Goal: Task Accomplishment & Management: Manage account settings

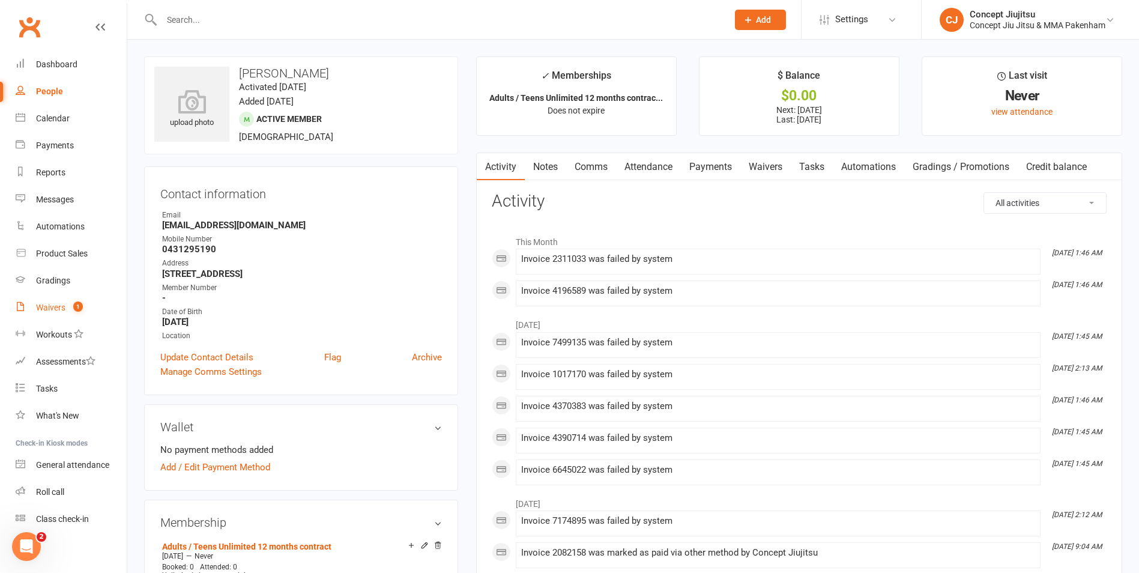
click at [47, 301] on link "Waivers 1" at bounding box center [71, 307] width 111 height 27
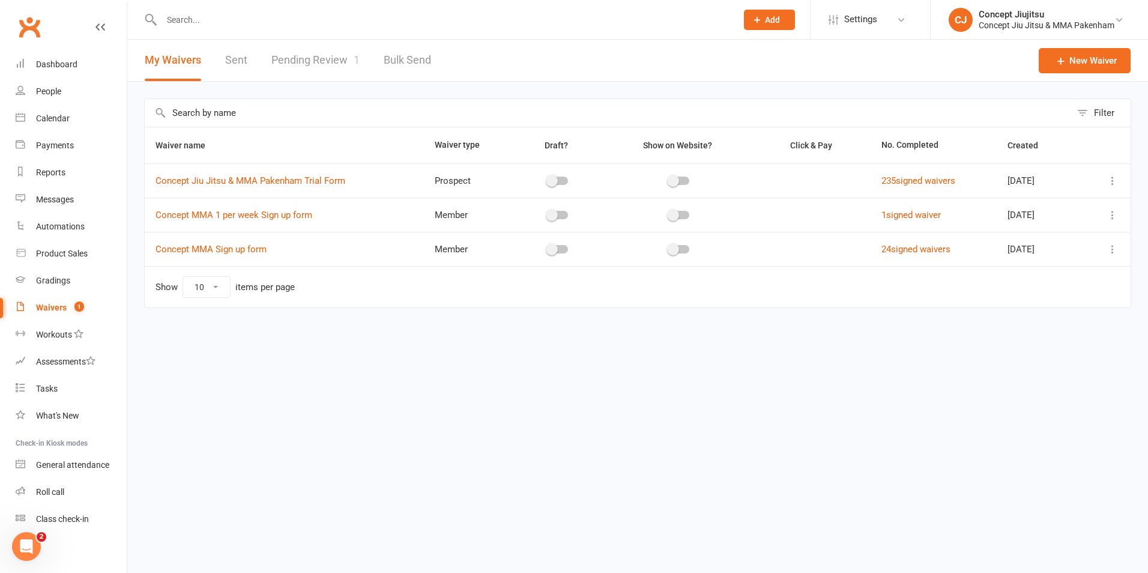
click at [271, 65] on link "Pending Review 1" at bounding box center [315, 60] width 88 height 41
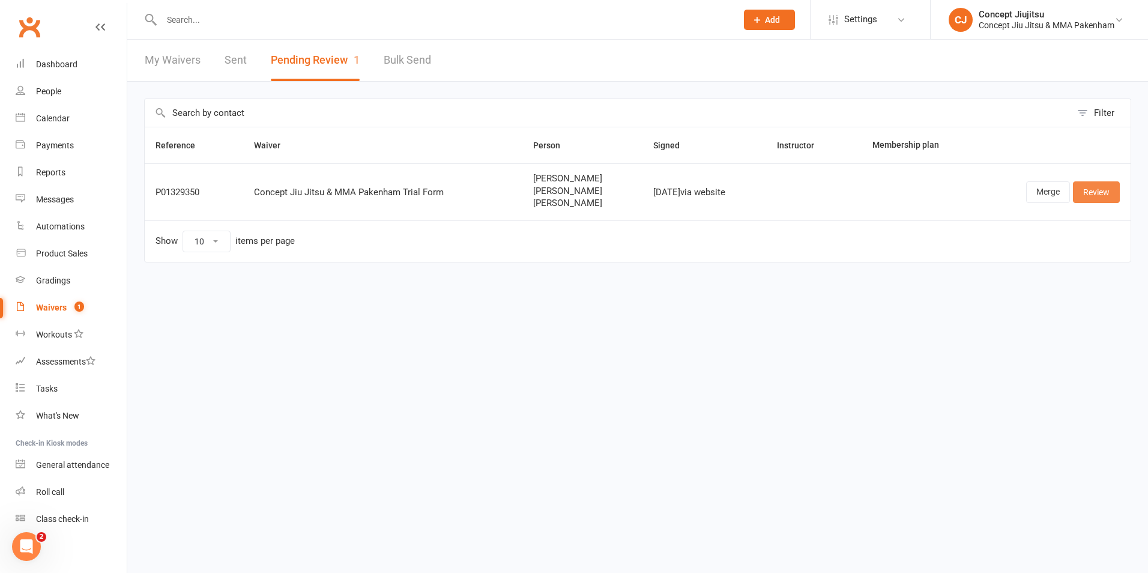
click at [1104, 191] on link "Review" at bounding box center [1096, 192] width 47 height 22
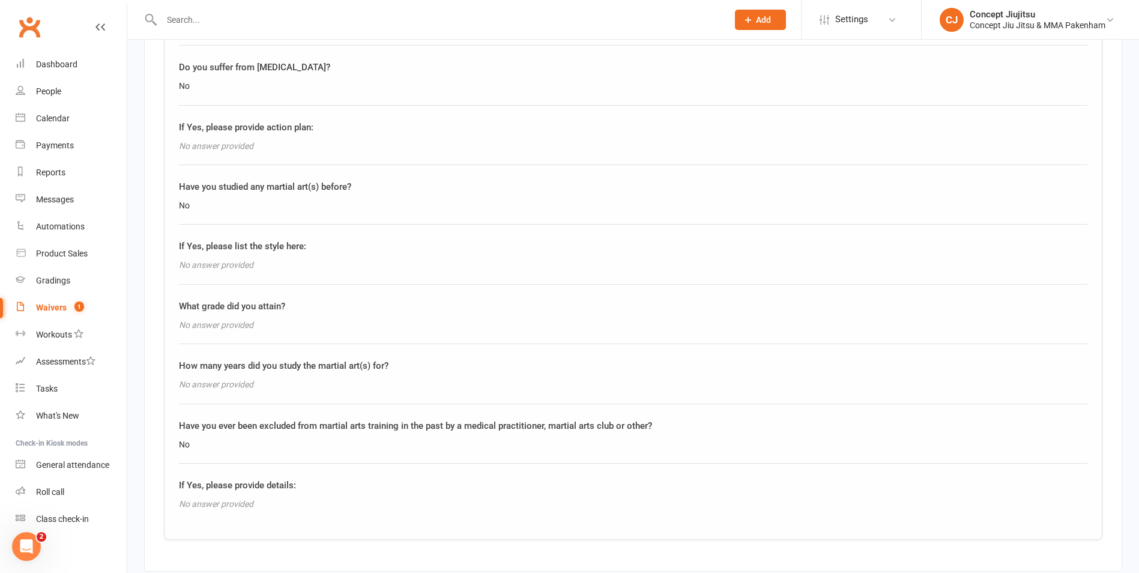
scroll to position [2253, 0]
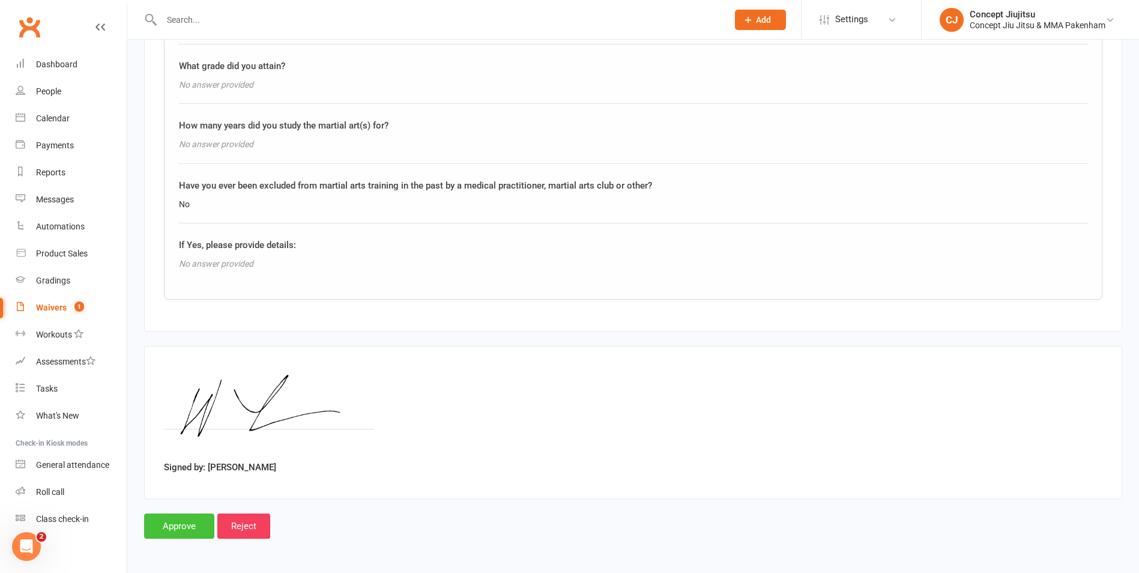
click at [167, 522] on input "Approve" at bounding box center [179, 525] width 70 height 25
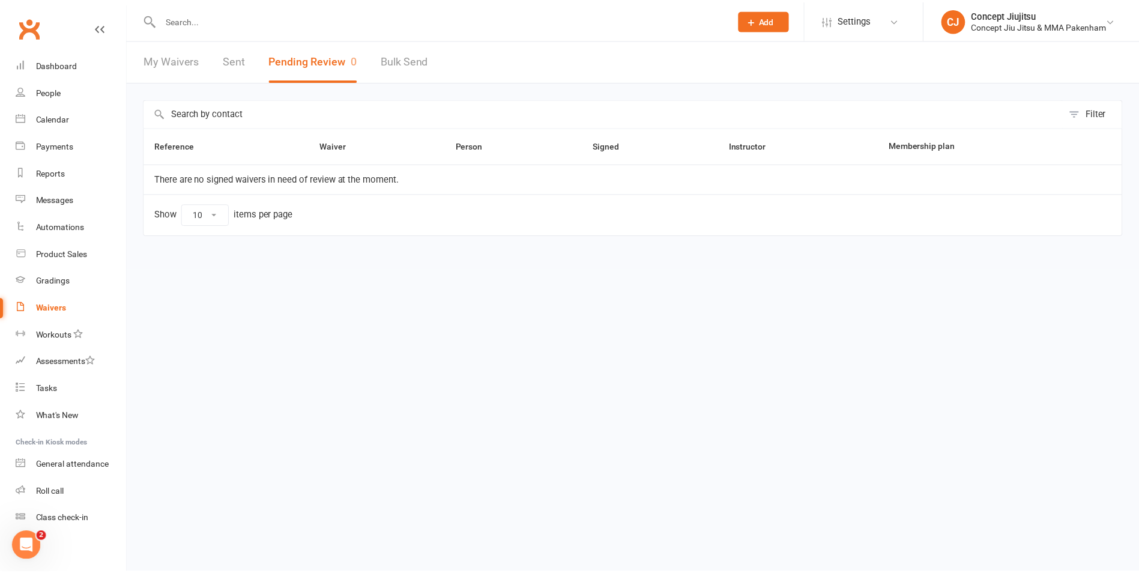
scroll to position [5, 0]
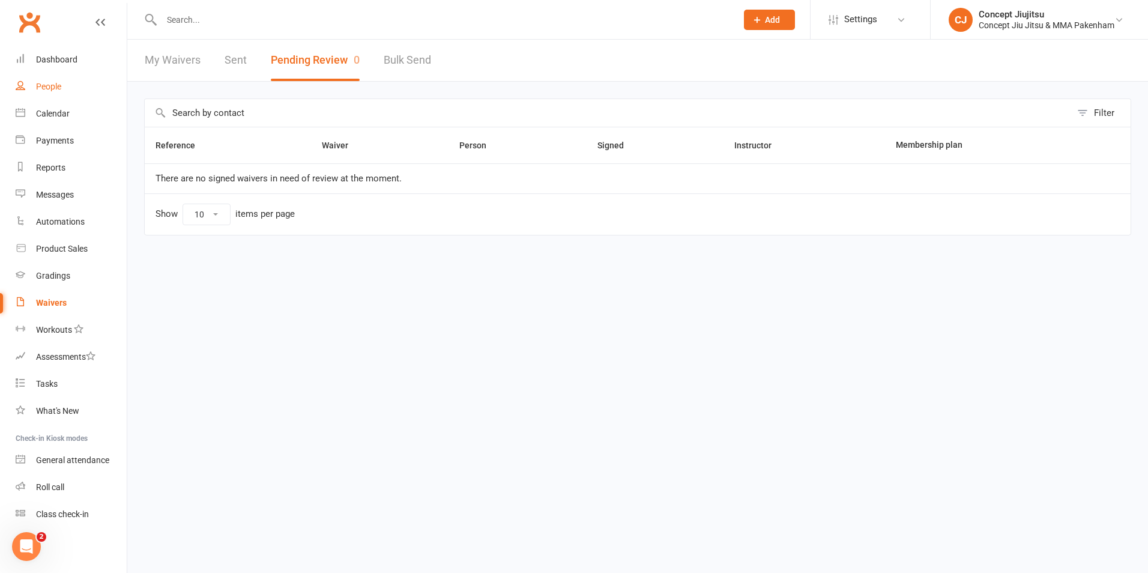
click at [49, 87] on div "People" at bounding box center [48, 87] width 25 height 10
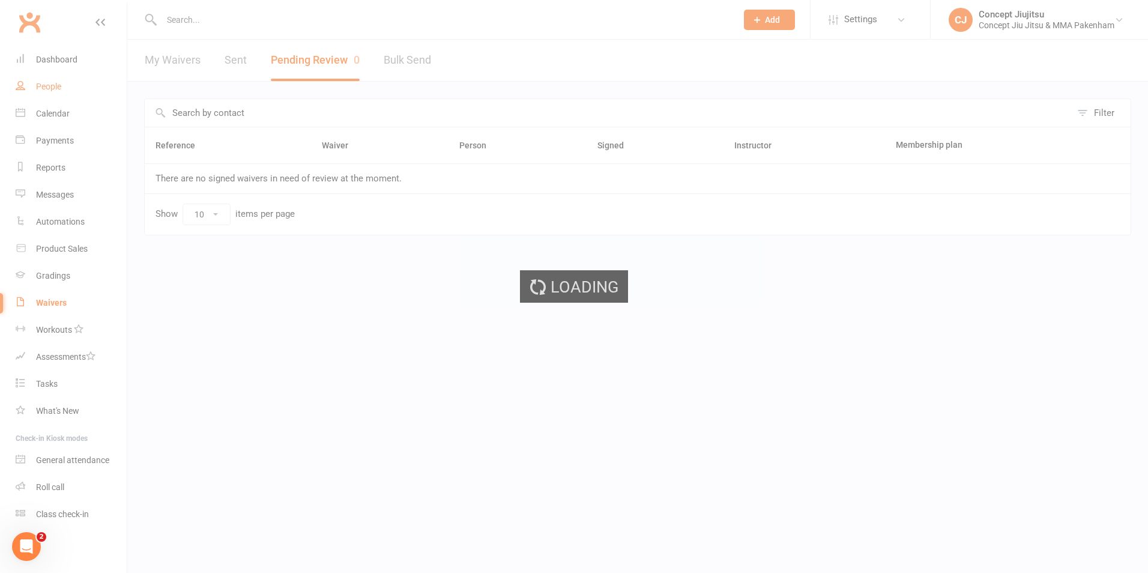
select select "100"
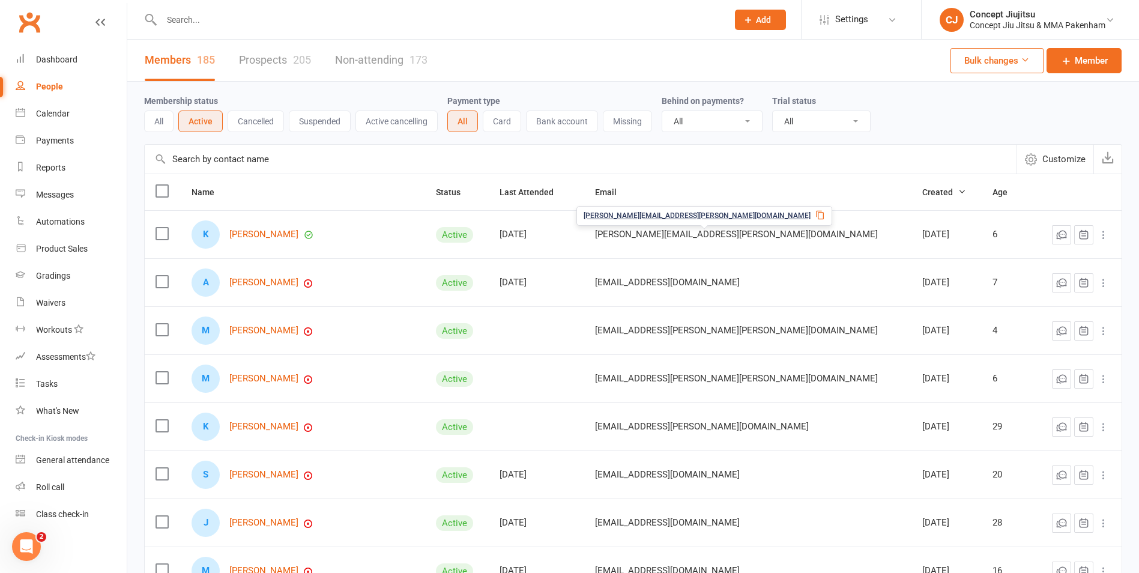
click at [675, 236] on span "daneil.kelly.3175@hotmail.com" at bounding box center [736, 234] width 283 height 23
click at [1102, 233] on icon at bounding box center [1103, 235] width 12 height 12
click at [271, 232] on link "Kahlani Kelly" at bounding box center [263, 234] width 69 height 10
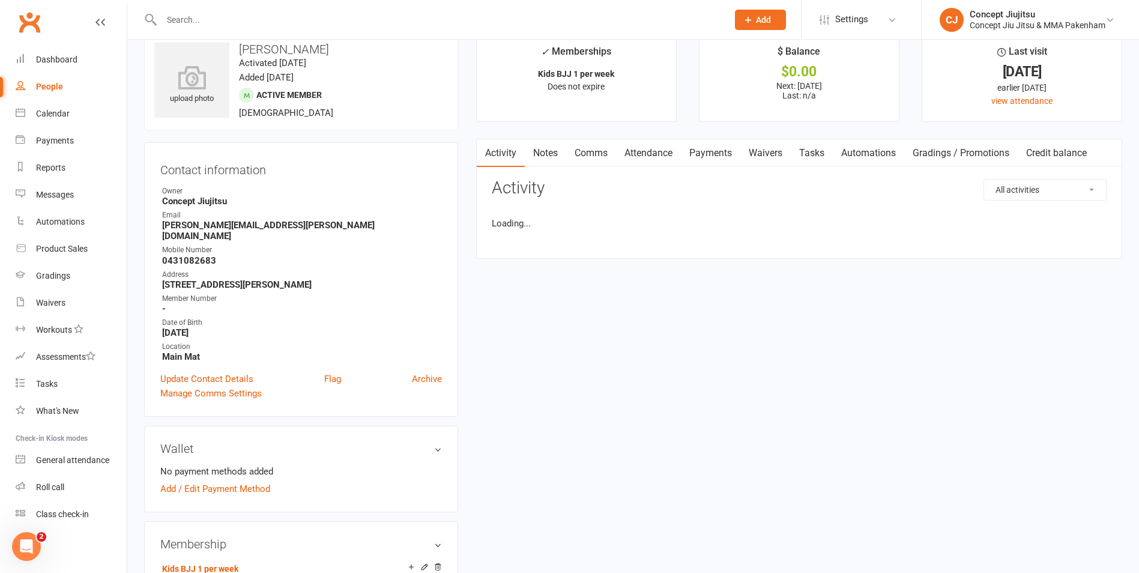
scroll to position [60, 0]
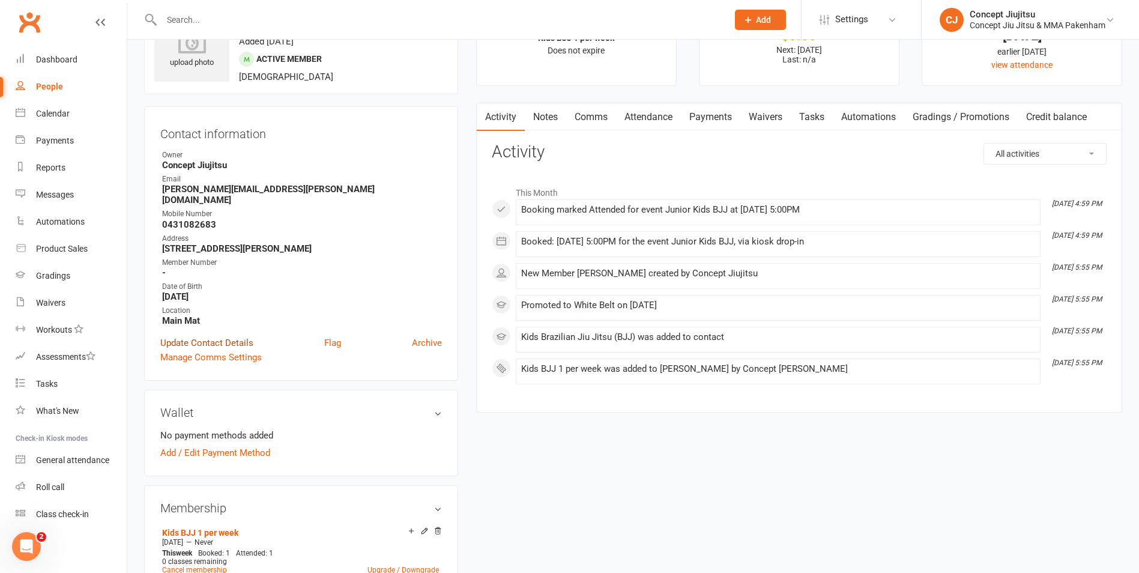
click at [224, 336] on link "Update Contact Details" at bounding box center [206, 343] width 93 height 14
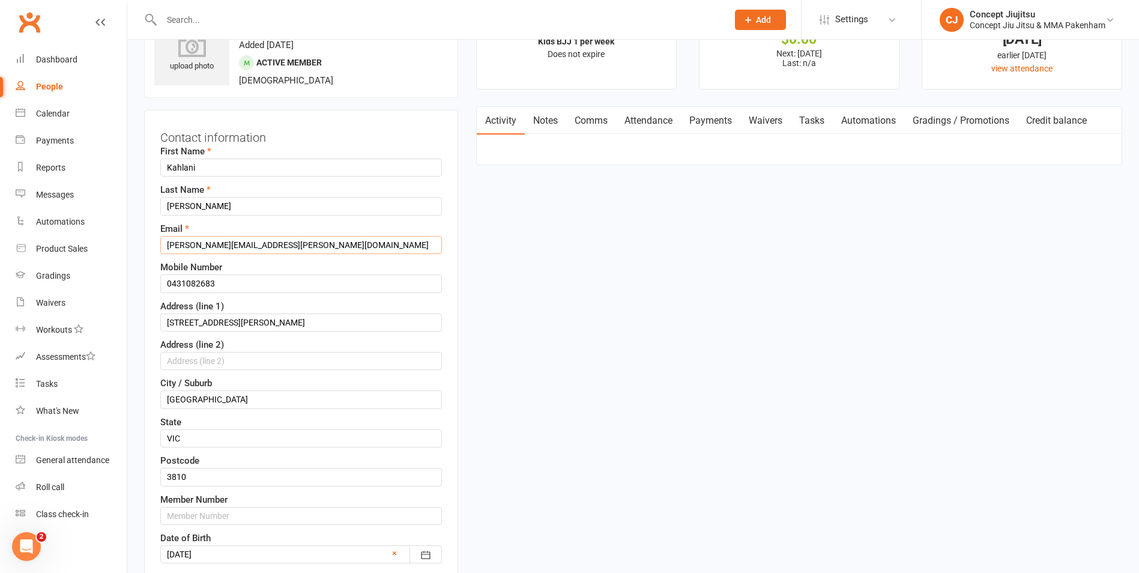
click at [187, 244] on input "daneil.kelly.3175@hotmail.com" at bounding box center [301, 245] width 282 height 18
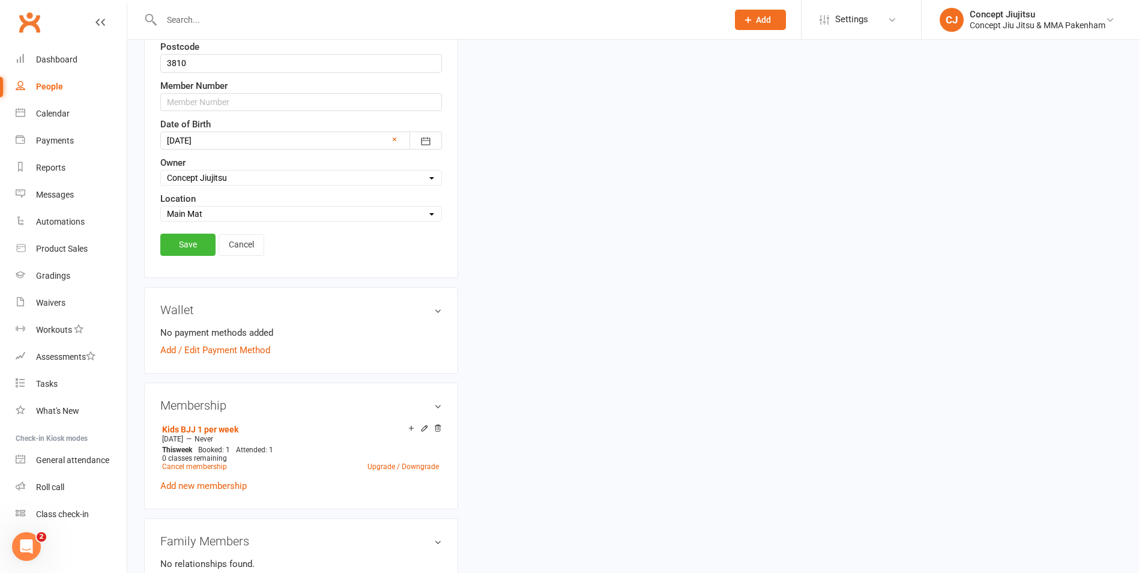
scroll to position [480, 0]
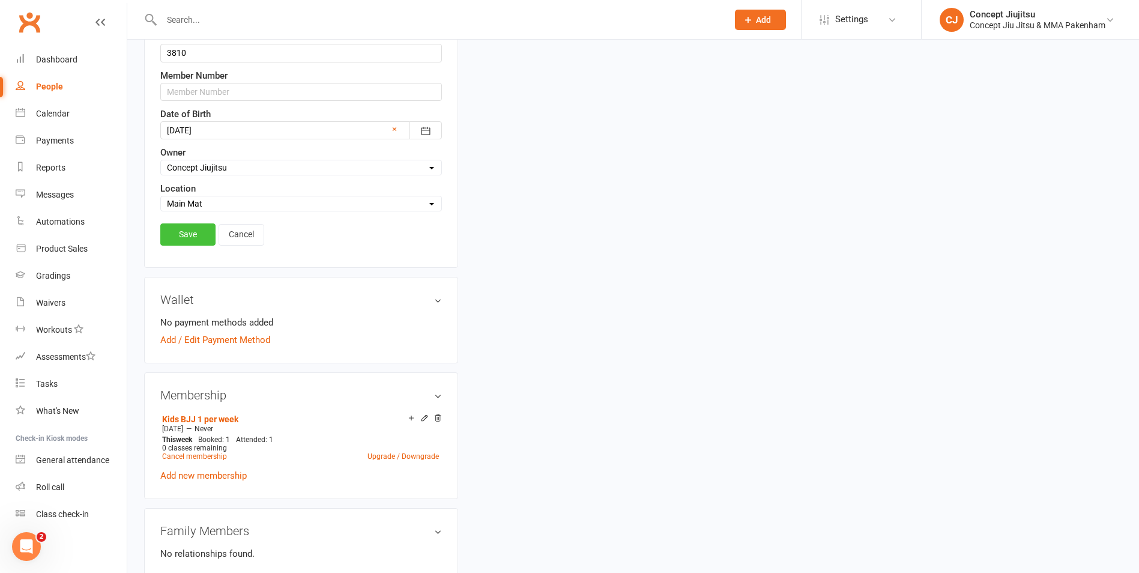
type input "daniel.kelly.3175@hotmail.com"
click at [184, 232] on link "Save" at bounding box center [187, 234] width 55 height 22
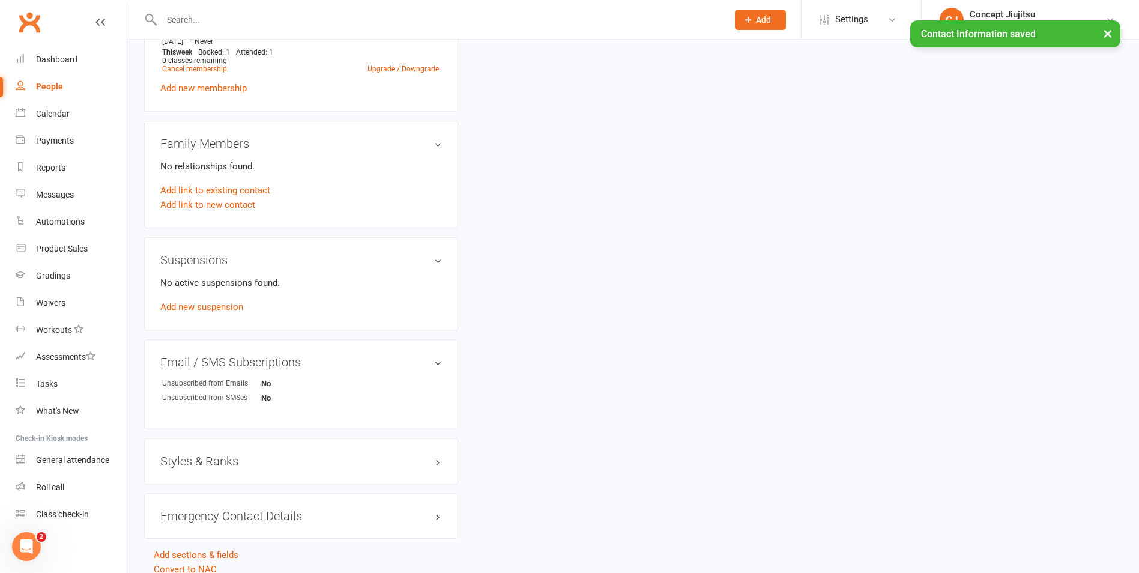
scroll to position [540, 0]
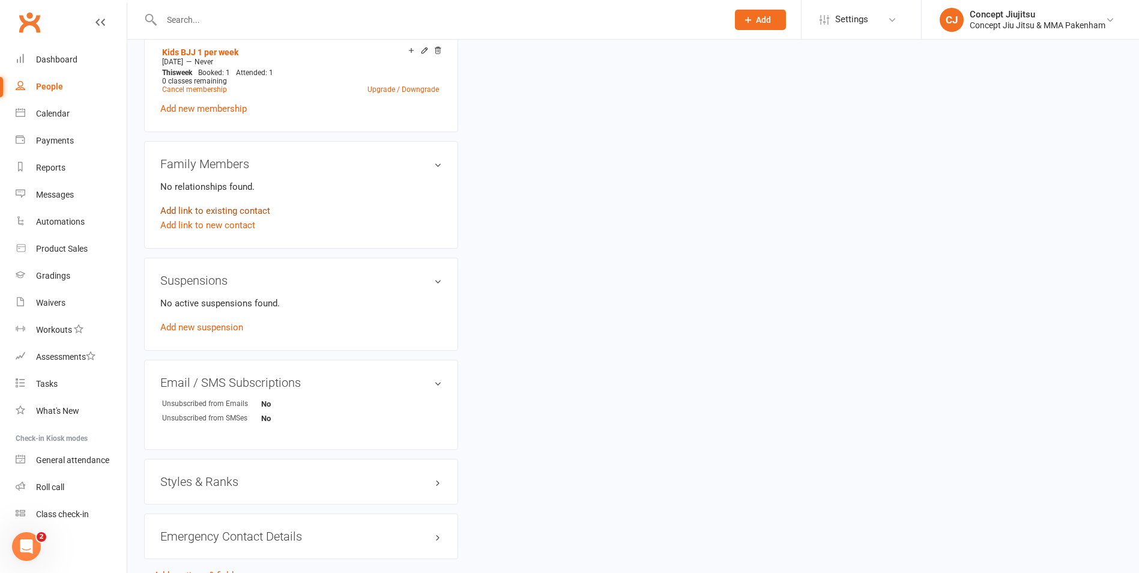
click at [221, 203] on link "Add link to existing contact" at bounding box center [215, 210] width 110 height 14
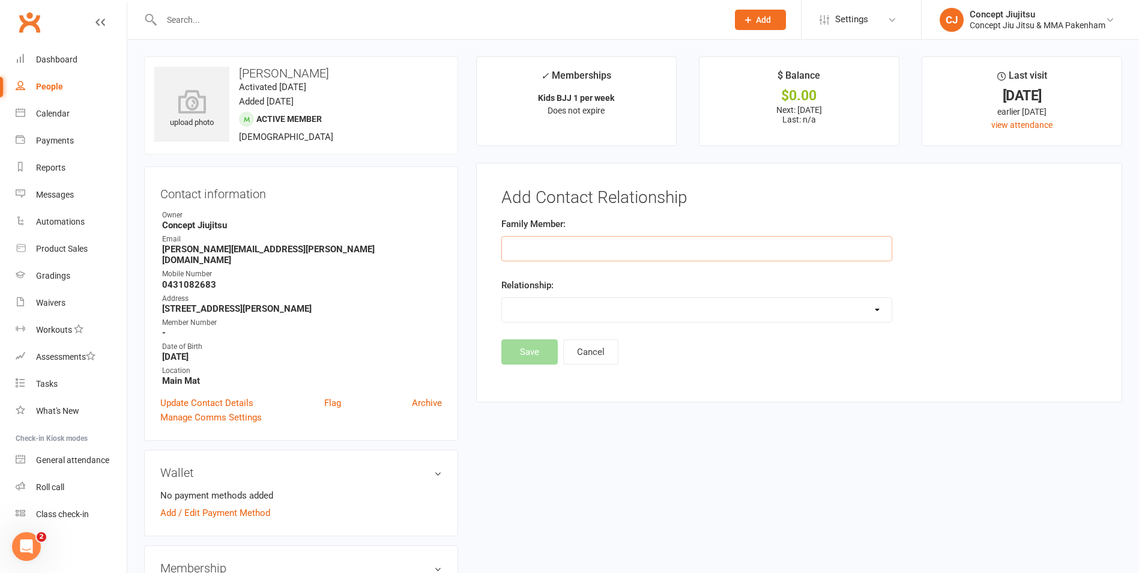
click at [544, 251] on input "text" at bounding box center [696, 248] width 391 height 25
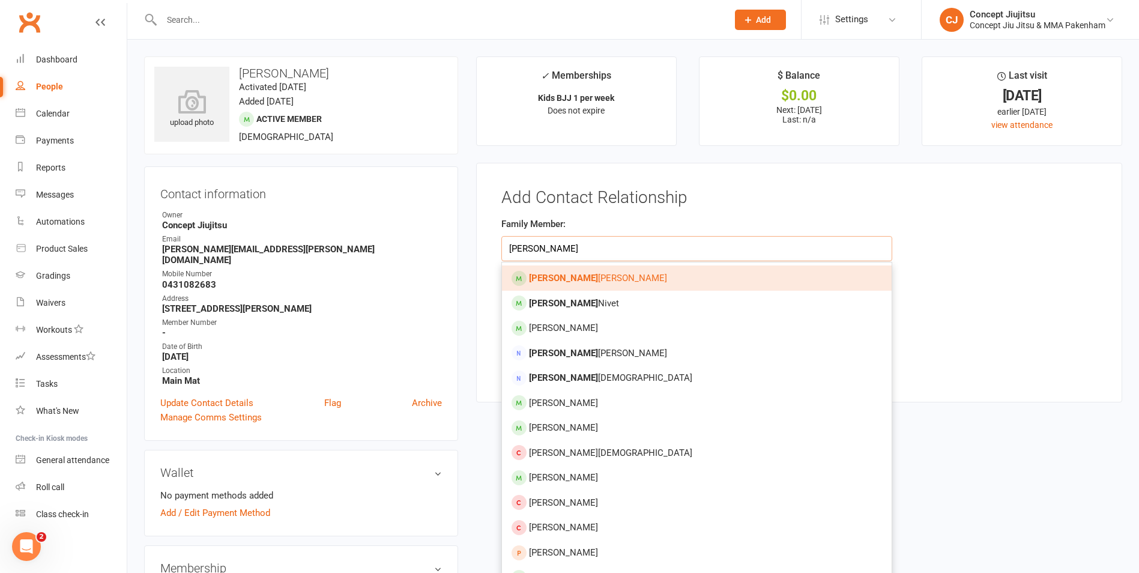
type input "daniel"
click at [544, 280] on strong "Daniel" at bounding box center [563, 278] width 69 height 11
type input "[PERSON_NAME]"
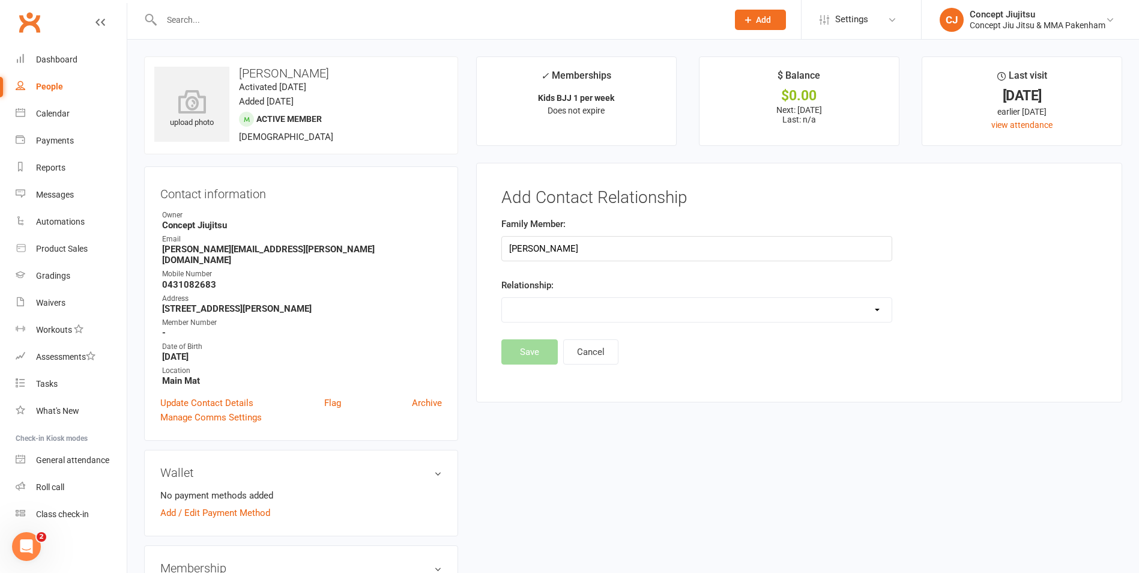
click at [543, 313] on select "Parent / Guardian Child Sibling (parent not in system) Spouse / Partner Cousin …" at bounding box center [697, 310] width 390 height 24
select select "0"
click at [502, 298] on select "Parent / Guardian Child Sibling (parent not in system) Spouse / Partner Cousin …" at bounding box center [697, 310] width 390 height 24
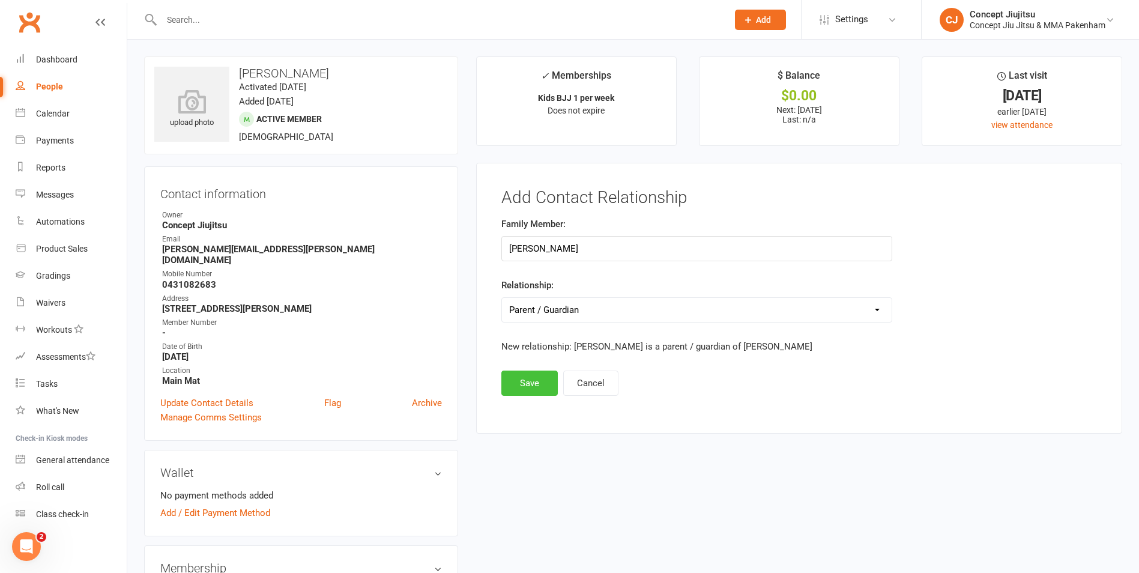
click at [522, 380] on button "Save" at bounding box center [529, 382] width 56 height 25
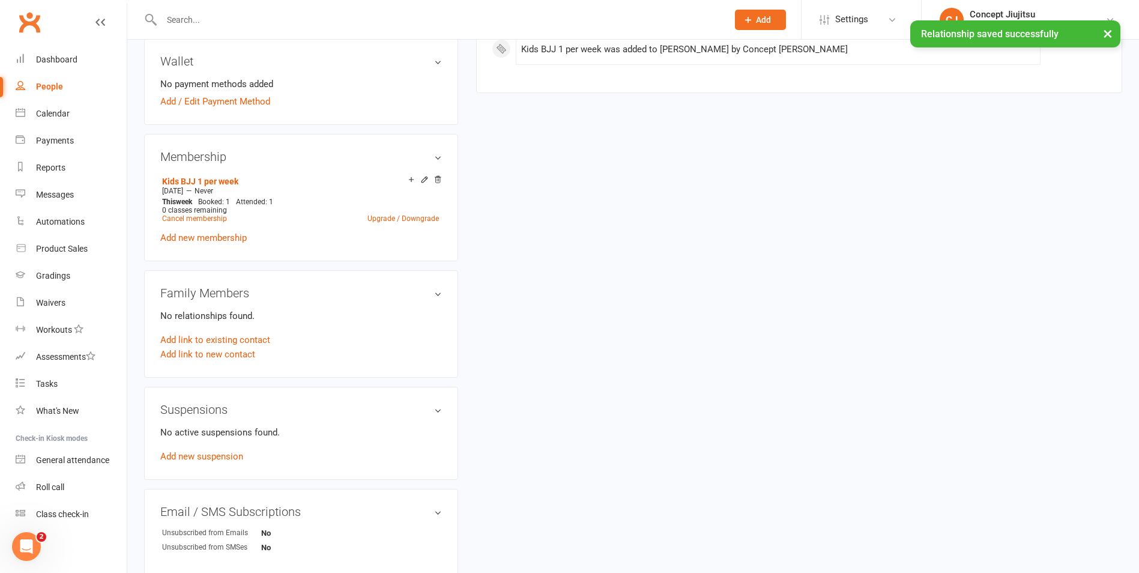
scroll to position [420, 0]
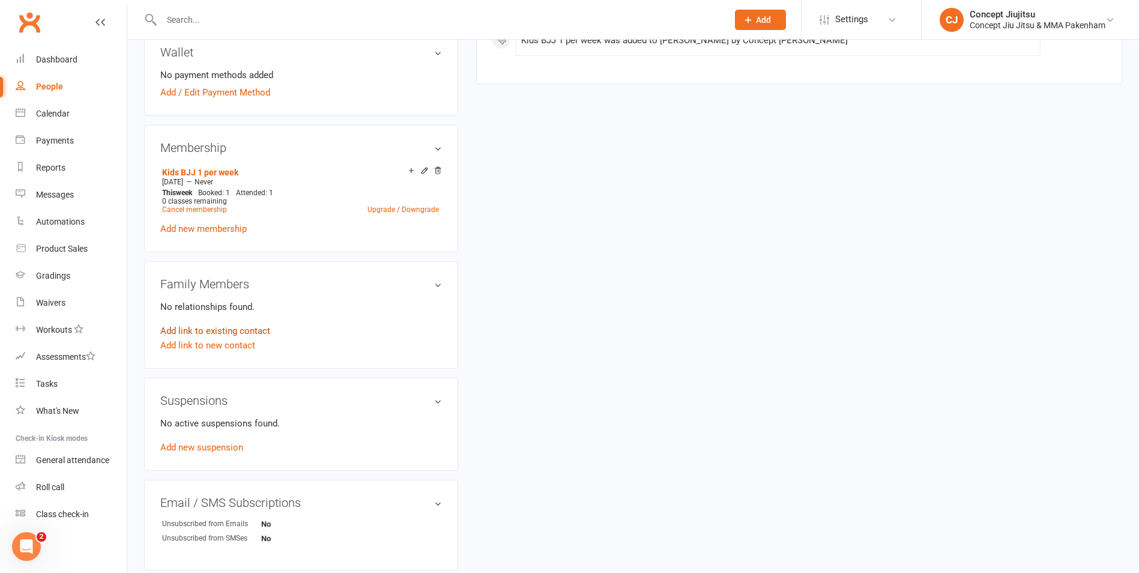
click at [218, 324] on link "Add link to existing contact" at bounding box center [215, 331] width 110 height 14
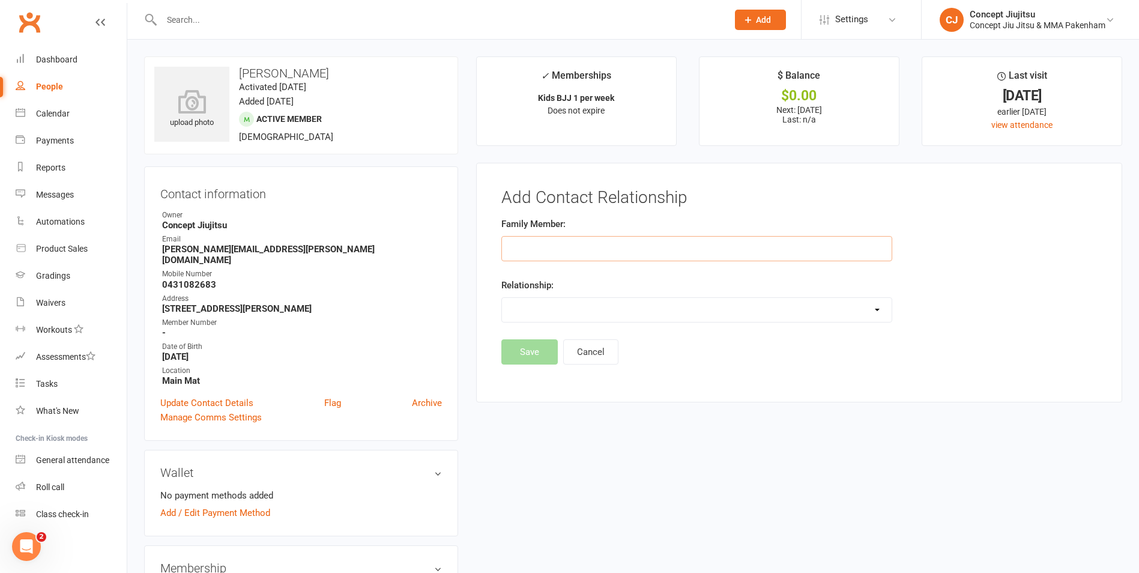
click at [539, 247] on input "text" at bounding box center [696, 248] width 391 height 25
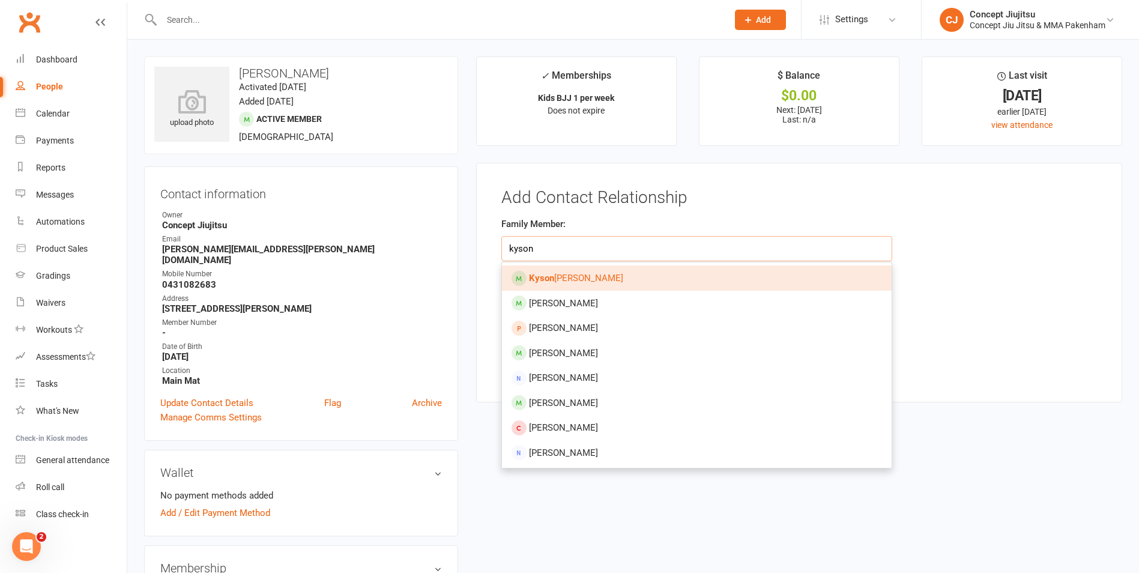
type input "kyson"
click at [556, 277] on span "Kyson Kelly" at bounding box center [576, 278] width 94 height 11
type input "[PERSON_NAME]"
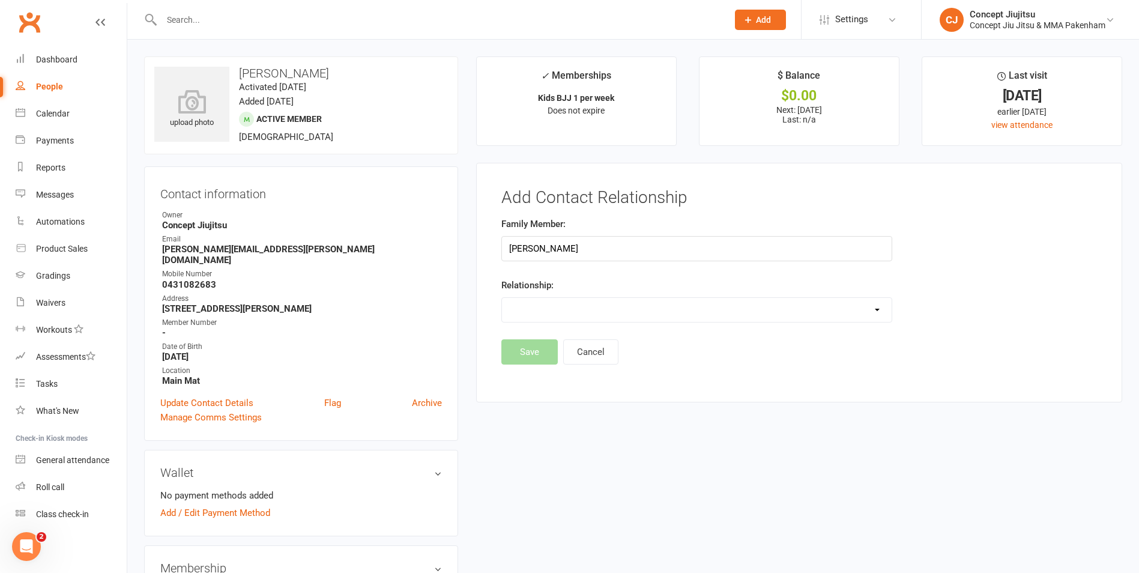
click at [533, 307] on select "Parent / Guardian Child Sibling (parent not in system) Spouse / Partner Cousin …" at bounding box center [697, 310] width 390 height 24
drag, startPoint x: 498, startPoint y: 555, endPoint x: 501, endPoint y: 537, distance: 18.4
drag, startPoint x: 564, startPoint y: 242, endPoint x: 408, endPoint y: 226, distance: 156.3
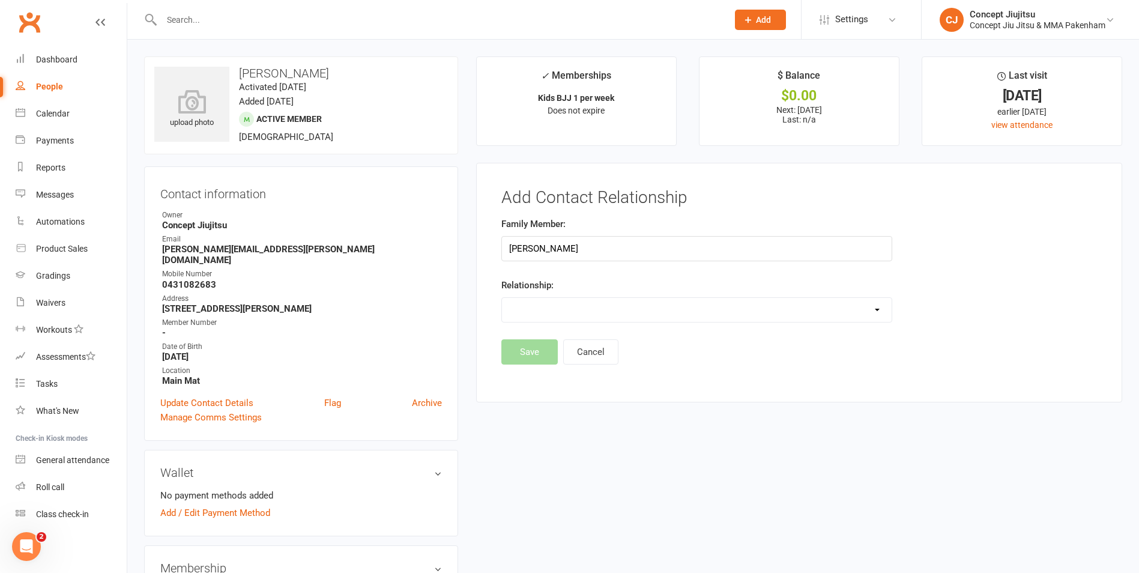
click at [197, 20] on input "text" at bounding box center [438, 19] width 561 height 17
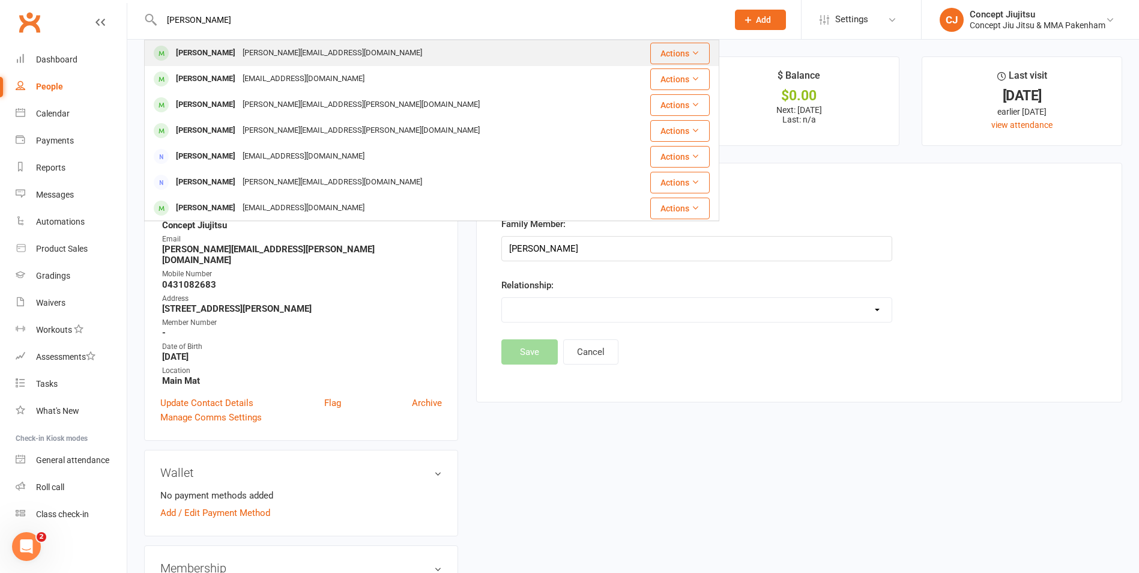
type input "daniel"
click at [212, 53] on div "[PERSON_NAME]" at bounding box center [205, 52] width 67 height 17
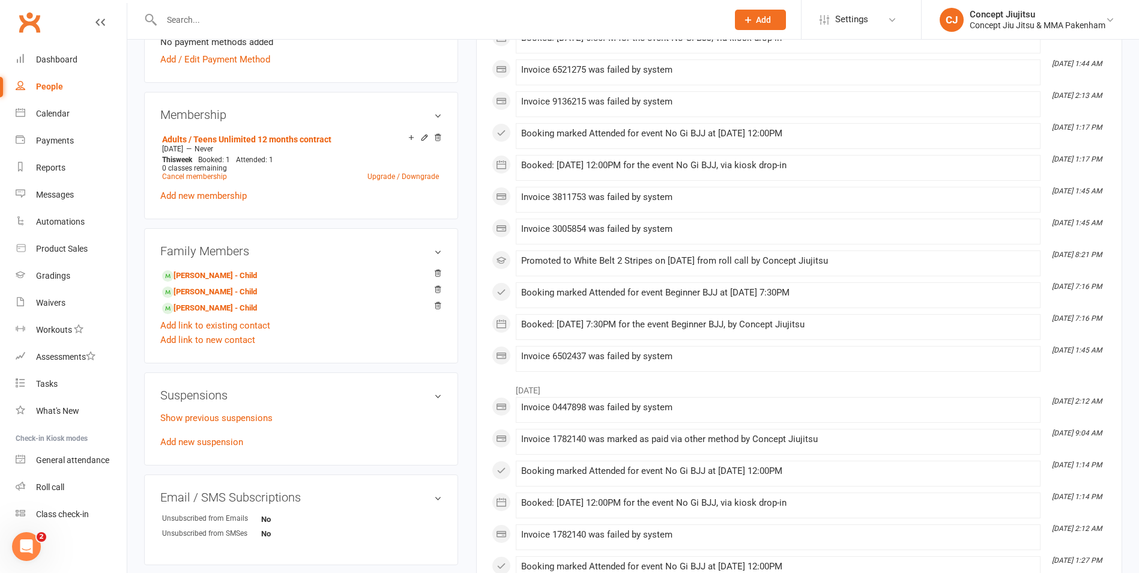
scroll to position [480, 0]
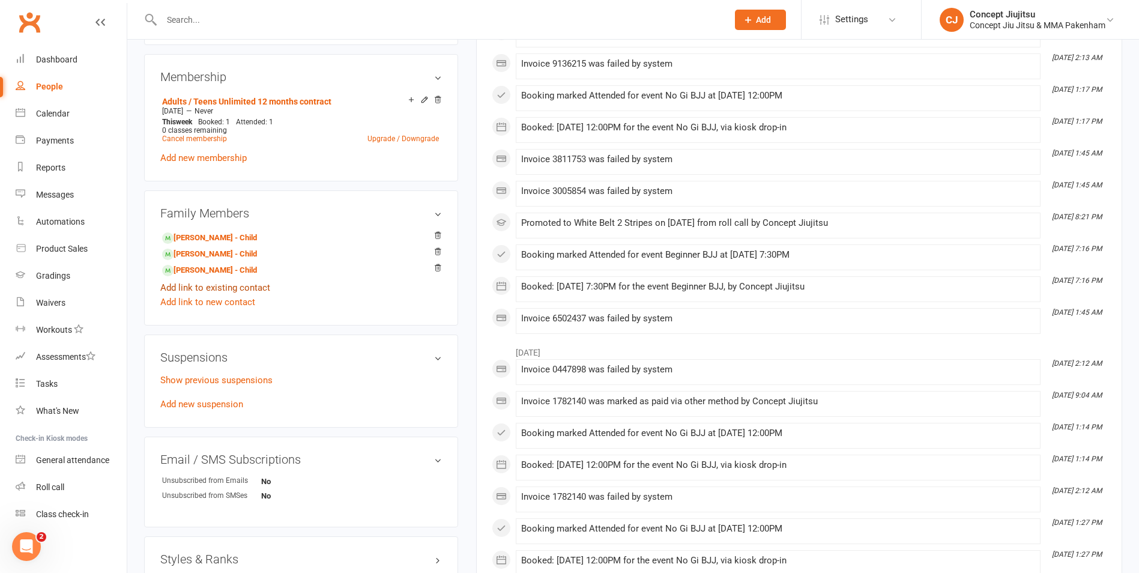
click at [215, 289] on link "Add link to existing contact" at bounding box center [215, 287] width 110 height 14
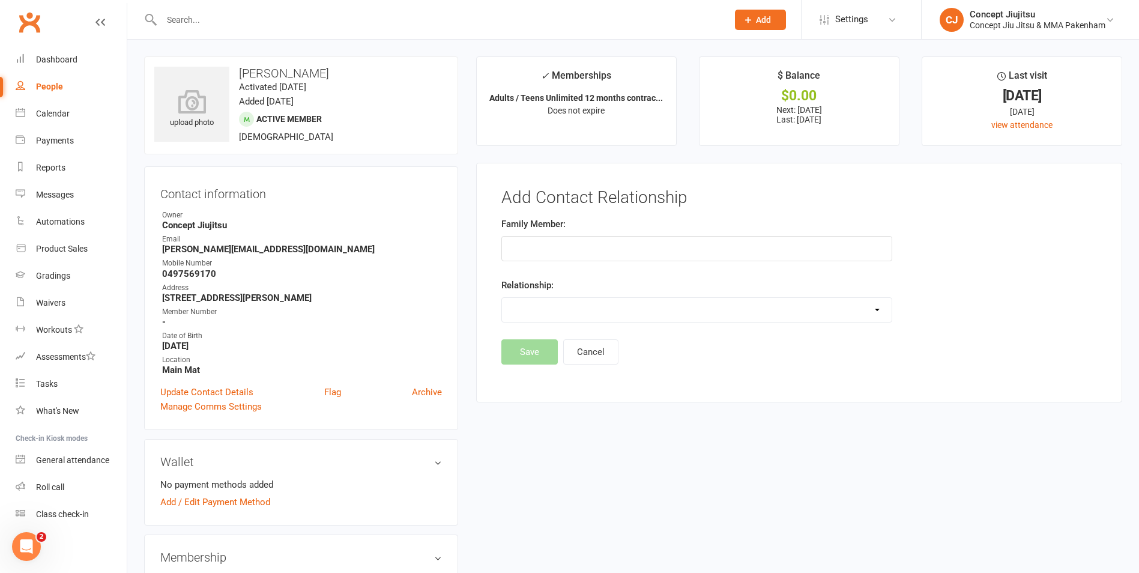
click at [535, 253] on input "text" at bounding box center [696, 248] width 391 height 25
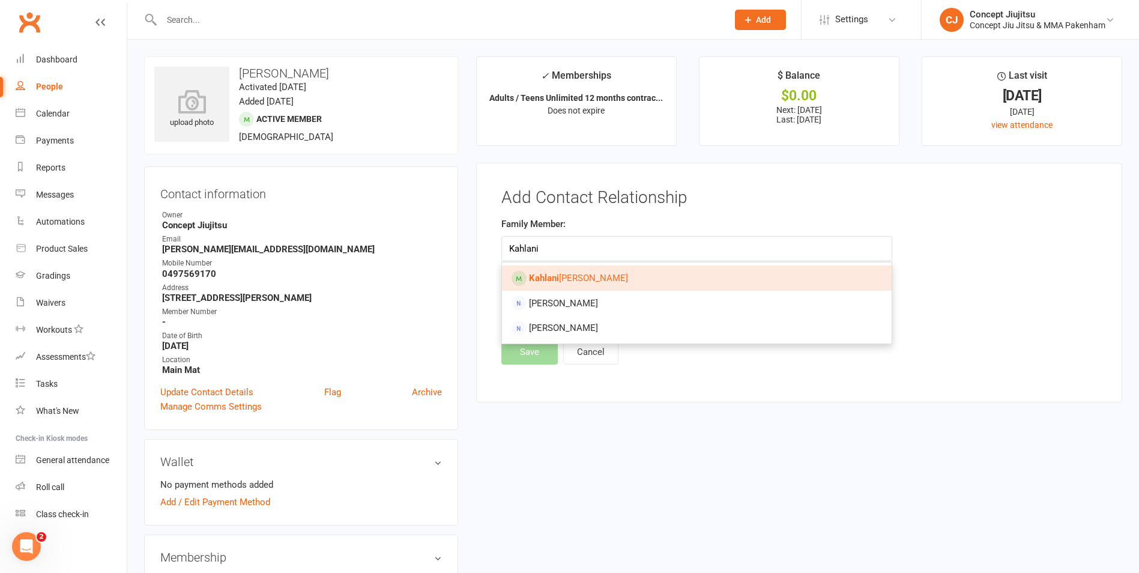
type input "Kahlani"
click at [541, 282] on strong "Kahlani" at bounding box center [544, 278] width 30 height 11
type input "Kahlani Kelly"
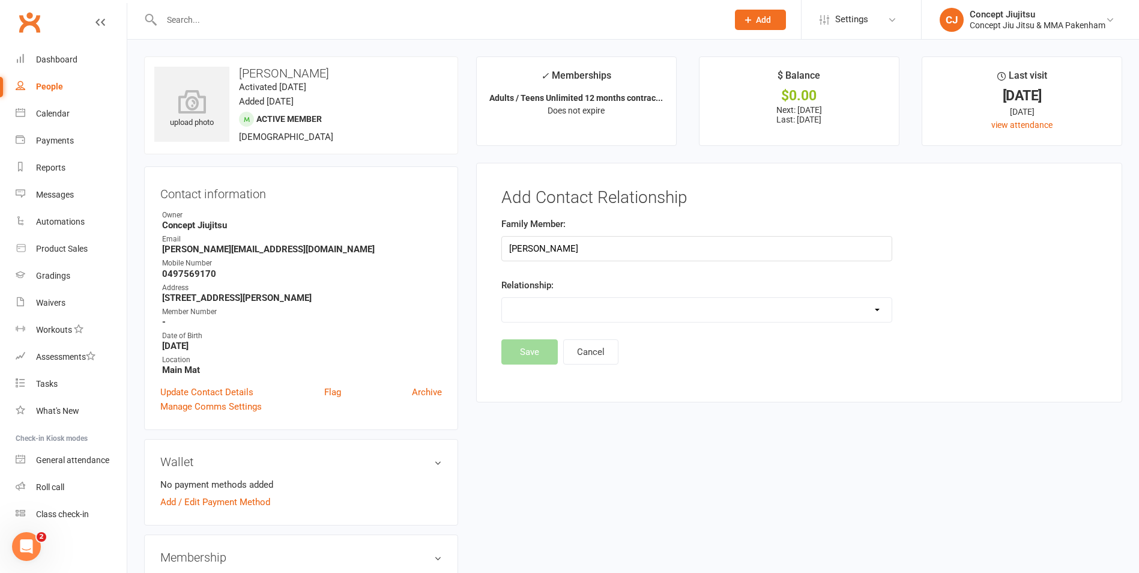
click at [540, 316] on select "Parent / Guardian Child Sibling (parent not in system) Spouse / Partner Cousin …" at bounding box center [697, 310] width 390 height 24
select select "1"
click at [502, 298] on select "Parent / Guardian Child Sibling (parent not in system) Spouse / Partner Cousin …" at bounding box center [697, 310] width 390 height 24
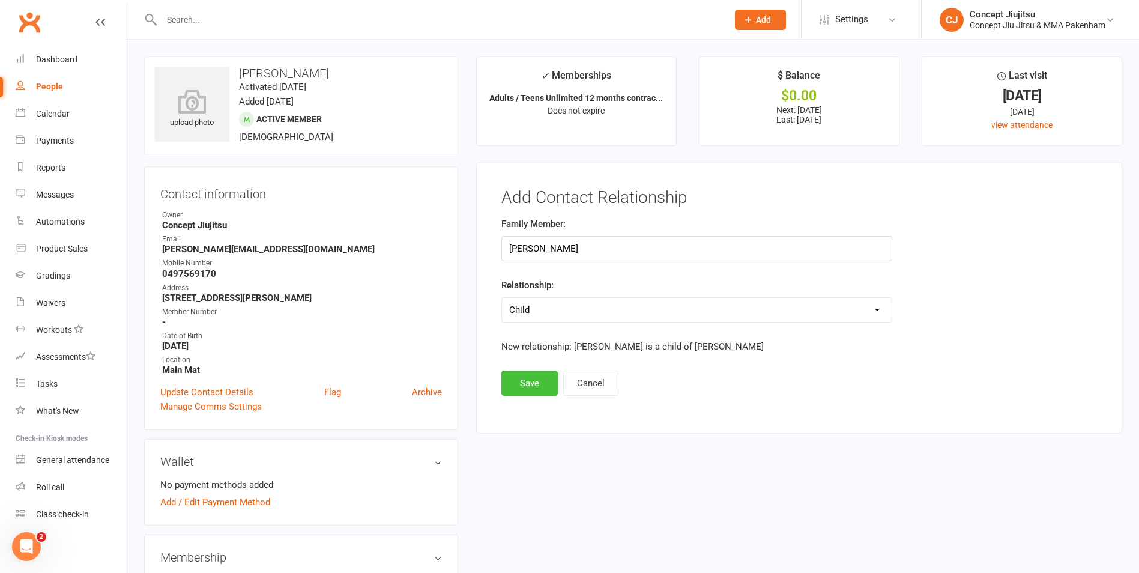
click at [536, 382] on button "Save" at bounding box center [529, 382] width 56 height 25
click at [522, 382] on button "Save" at bounding box center [529, 382] width 56 height 25
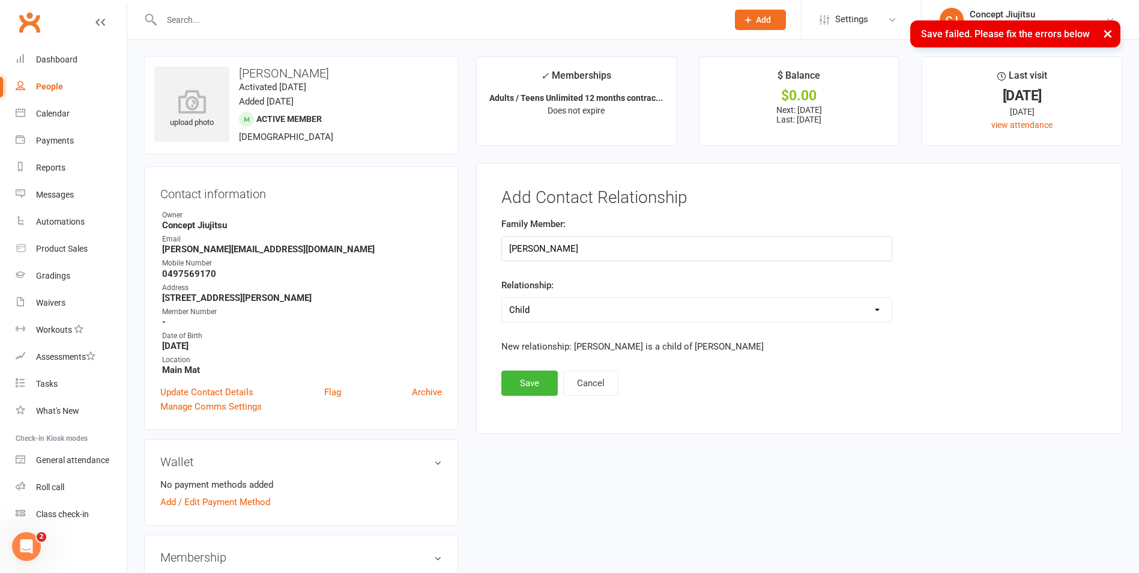
click at [944, 35] on div "× Save failed. Please fix the errors below" at bounding box center [1015, 33] width 210 height 27
click at [1106, 34] on button "×" at bounding box center [1108, 33] width 22 height 26
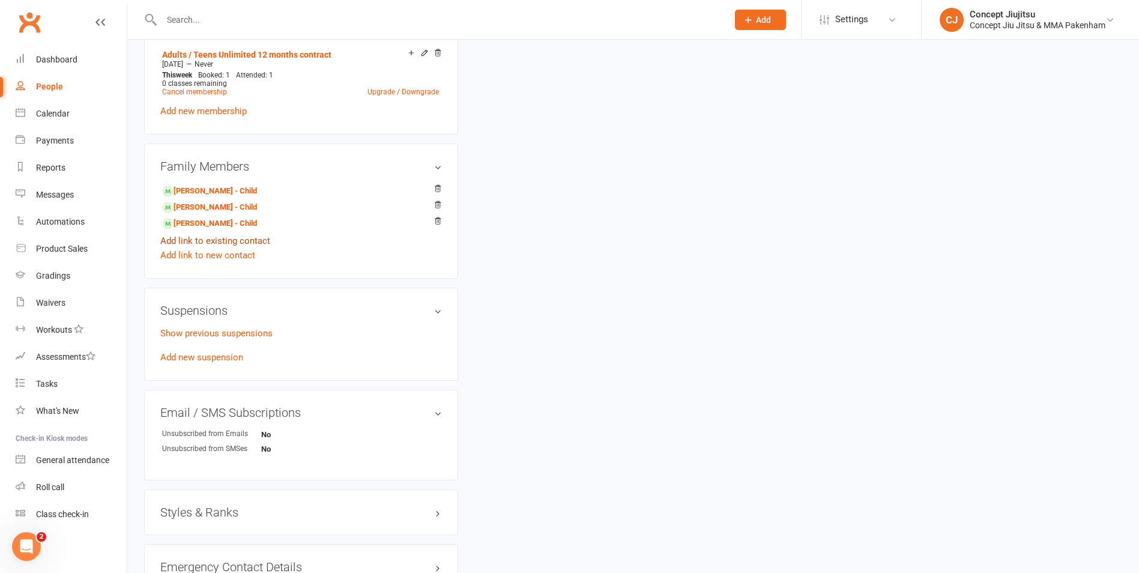
scroll to position [540, 0]
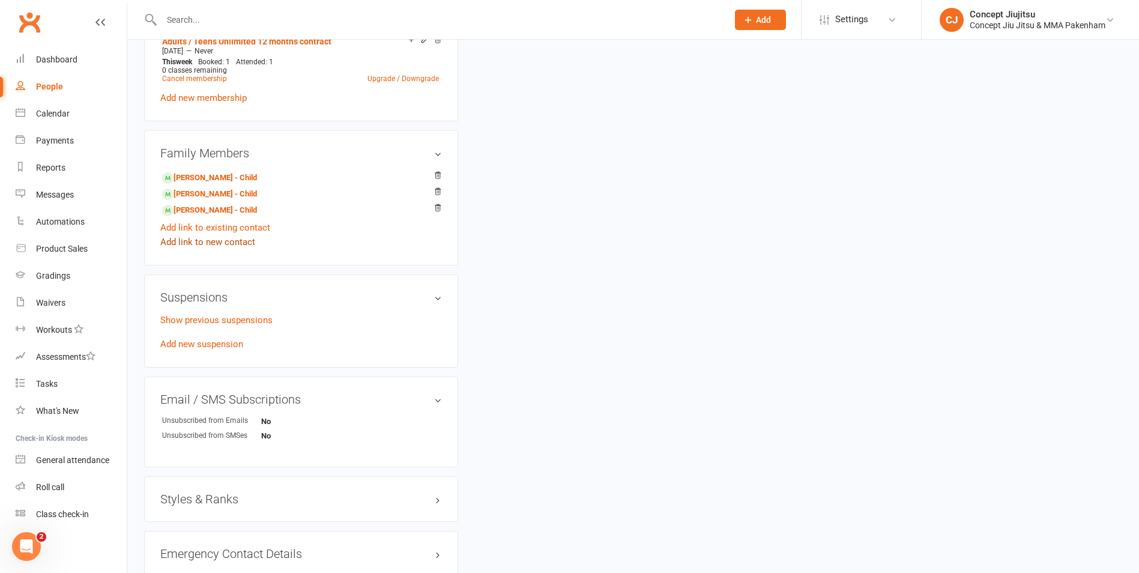
click at [219, 238] on link "Add link to new contact" at bounding box center [207, 242] width 95 height 14
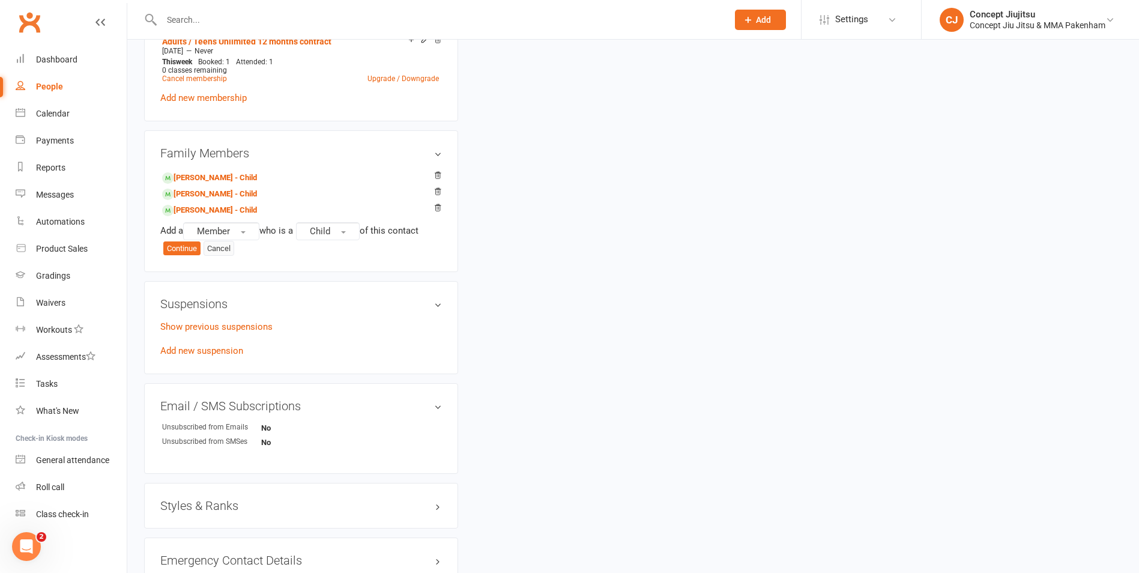
click at [215, 249] on button "Cancel" at bounding box center [218, 249] width 31 height 16
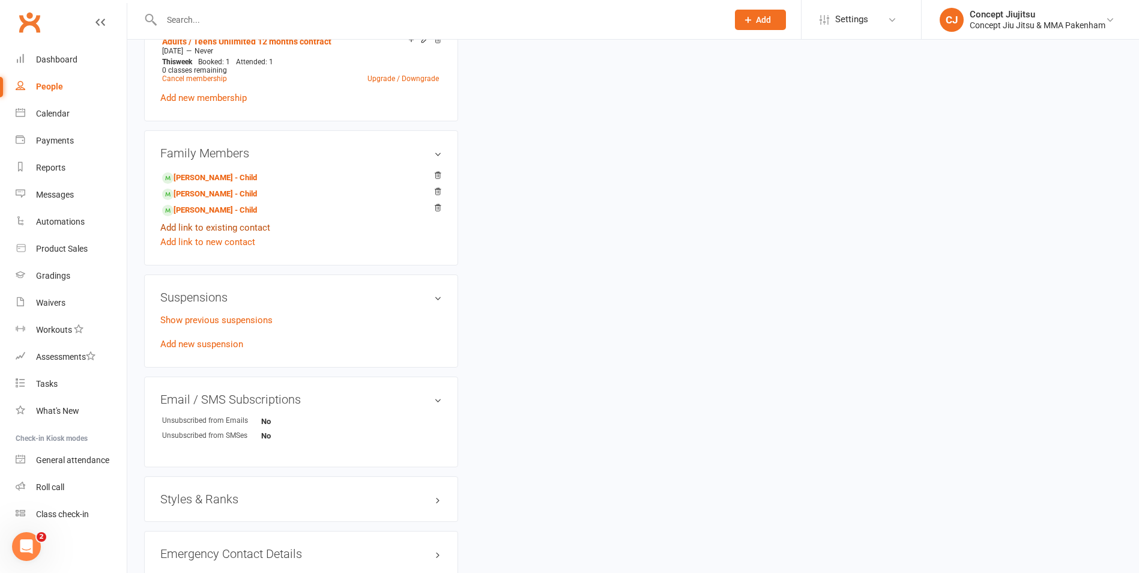
click at [182, 226] on link "Add link to existing contact" at bounding box center [215, 227] width 110 height 14
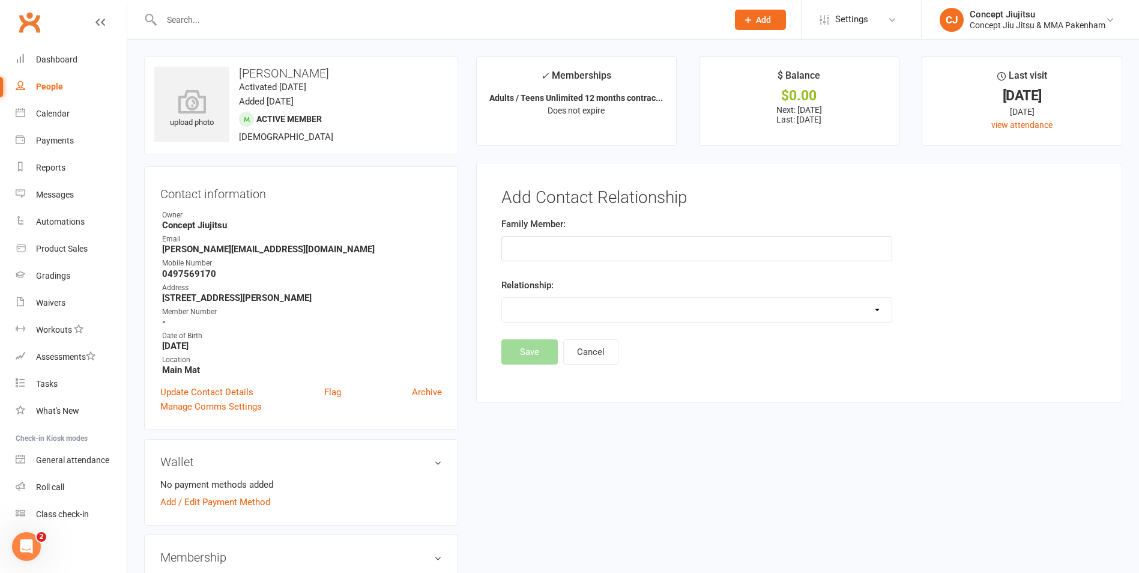
click at [555, 255] on input "text" at bounding box center [696, 248] width 391 height 25
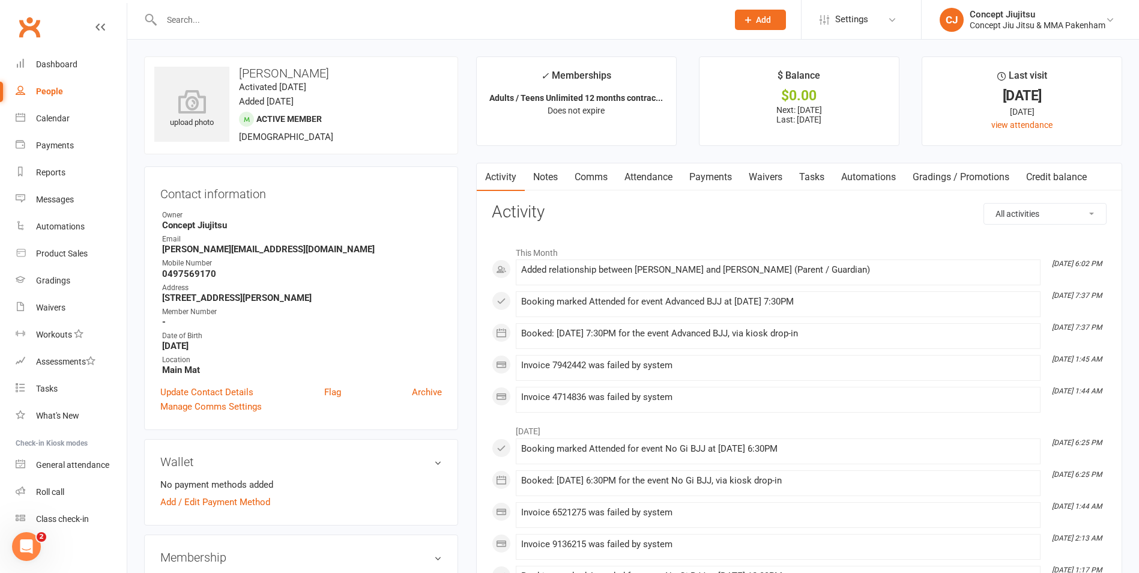
click at [973, 268] on div "Added relationship between [PERSON_NAME] and [PERSON_NAME] (Parent / Guardian)" at bounding box center [778, 270] width 514 height 10
click at [521, 265] on span at bounding box center [521, 265] width 0 height 0
click at [712, 270] on div "Added relationship between [PERSON_NAME] and [PERSON_NAME] (Parent / Guardian)" at bounding box center [778, 270] width 514 height 10
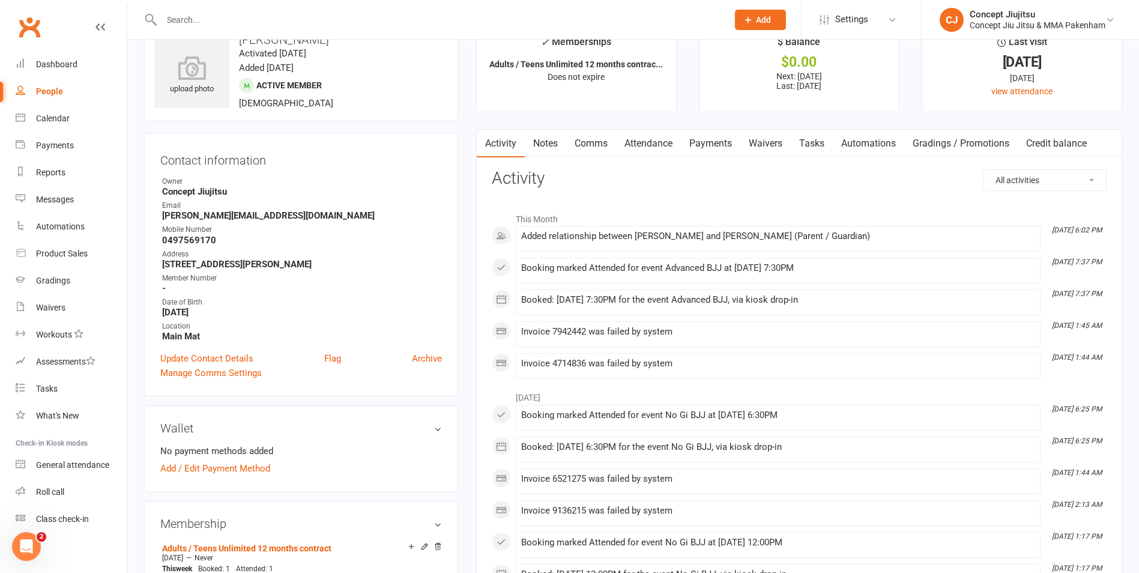
scroll to position [60, 0]
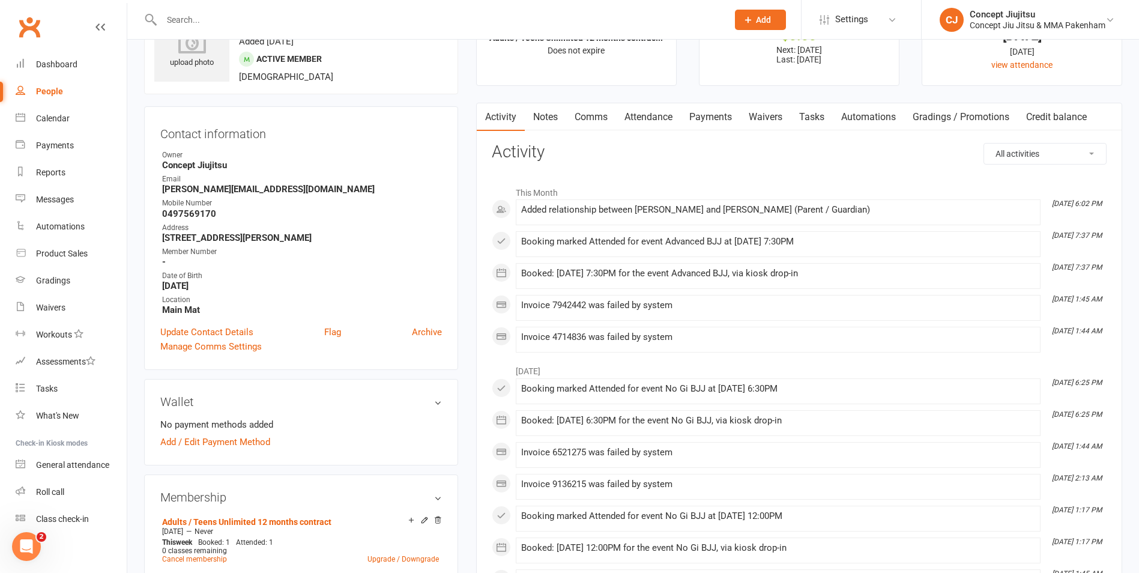
click at [1039, 154] on select "All activities Bookings / Attendances Communications Notes Failed SMSes Grading…" at bounding box center [1045, 153] width 122 height 20
select select "ContactRelationshipLogEntry"
click at [984, 143] on select "All activities Bookings / Attendances Communications Notes Failed SMSes Grading…" at bounding box center [1045, 153] width 122 height 20
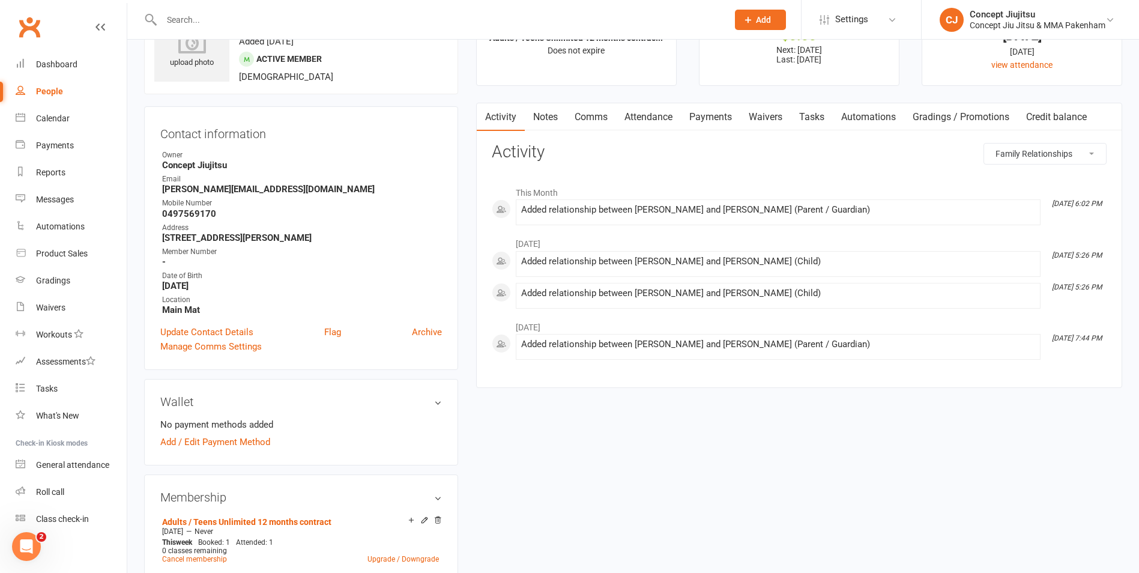
click at [669, 212] on div "Added relationship between [PERSON_NAME] and [PERSON_NAME] (Parent / Guardian)" at bounding box center [778, 210] width 514 height 10
click at [521, 205] on span at bounding box center [521, 205] width 0 height 0
drag, startPoint x: 499, startPoint y: 208, endPoint x: 589, endPoint y: 151, distance: 106.3
click at [589, 151] on h3 "Activity" at bounding box center [799, 152] width 615 height 19
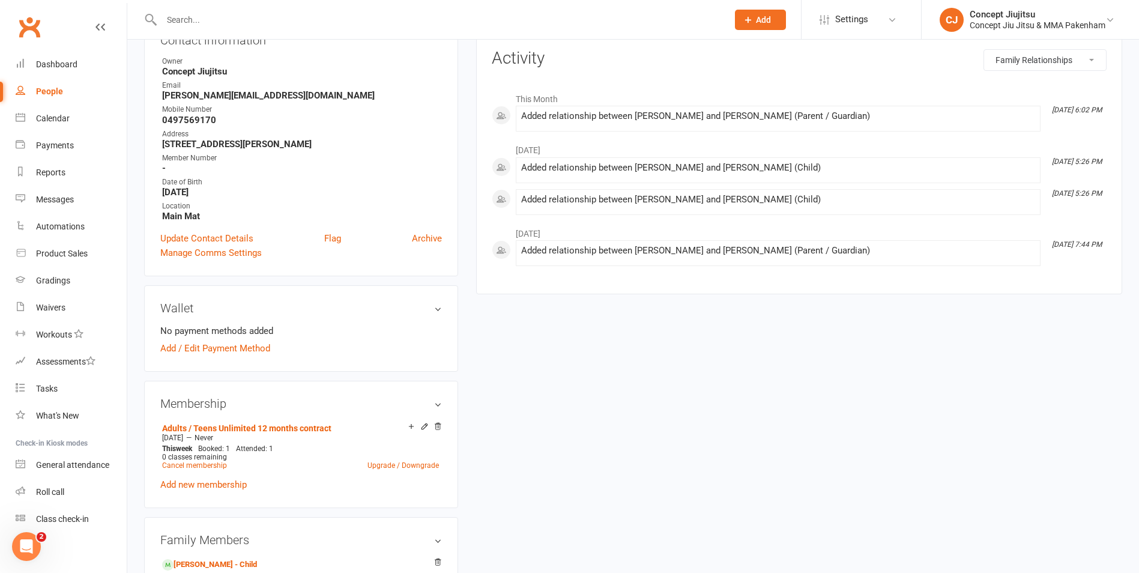
scroll to position [0, 0]
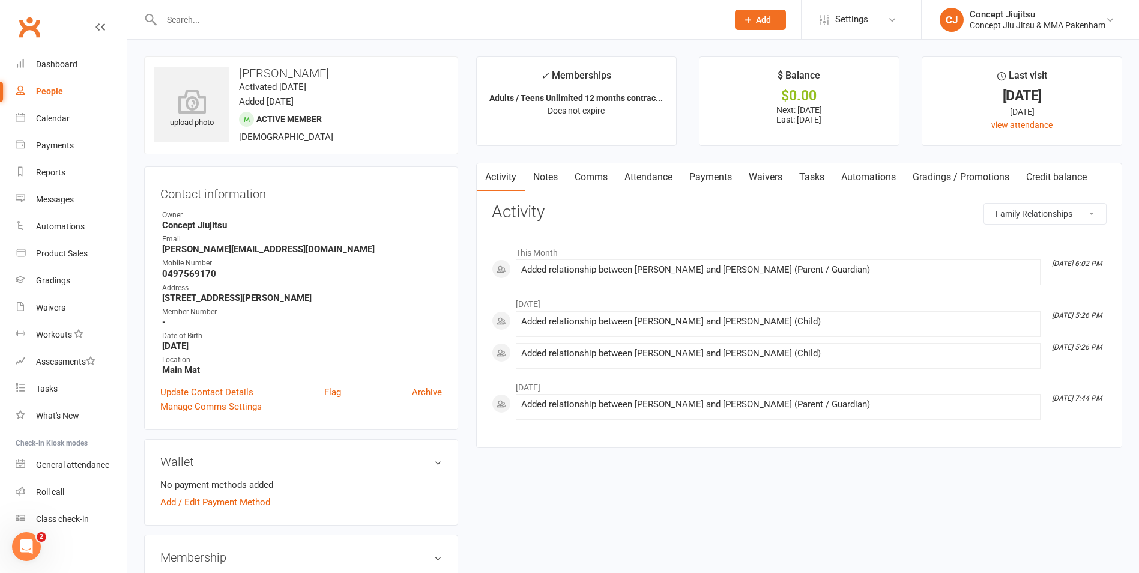
click at [210, 14] on input "text" at bounding box center [438, 19] width 561 height 17
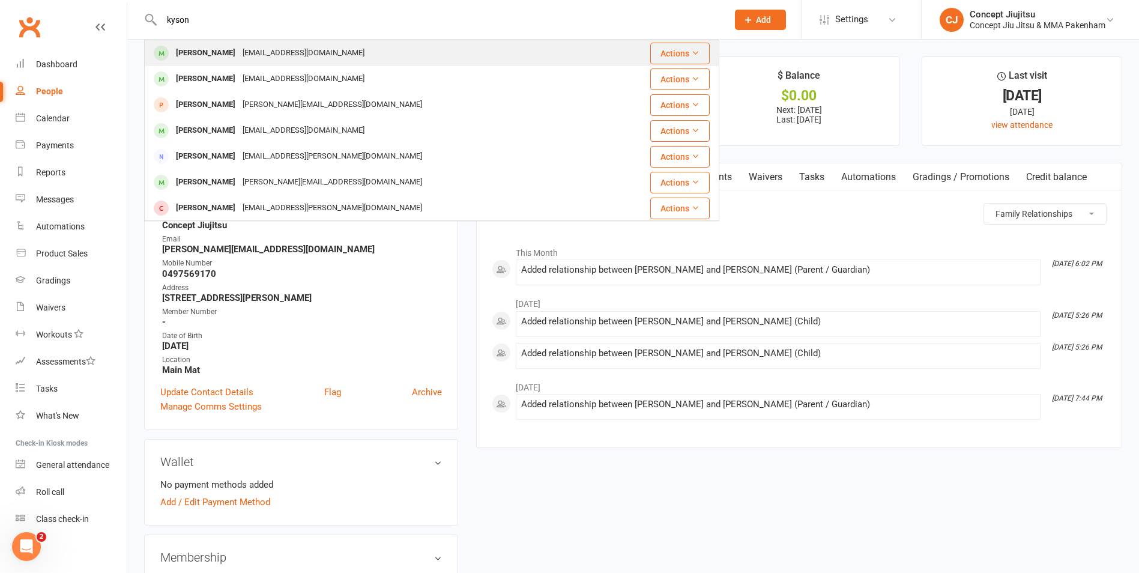
type input "kyson"
click at [209, 50] on div "[PERSON_NAME]" at bounding box center [205, 52] width 67 height 17
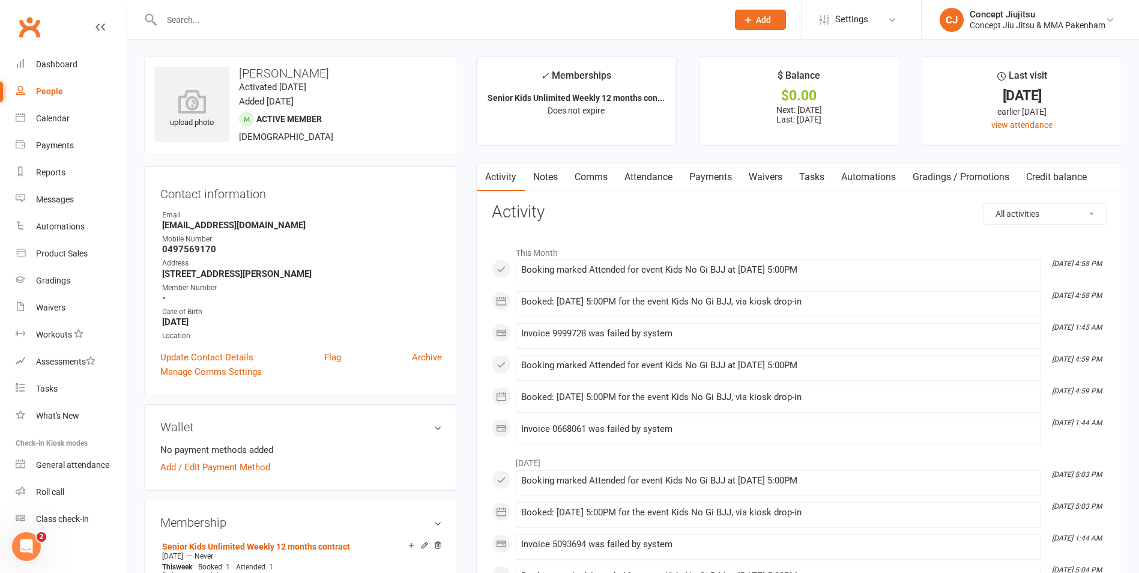
click at [194, 15] on input "text" at bounding box center [438, 19] width 561 height 17
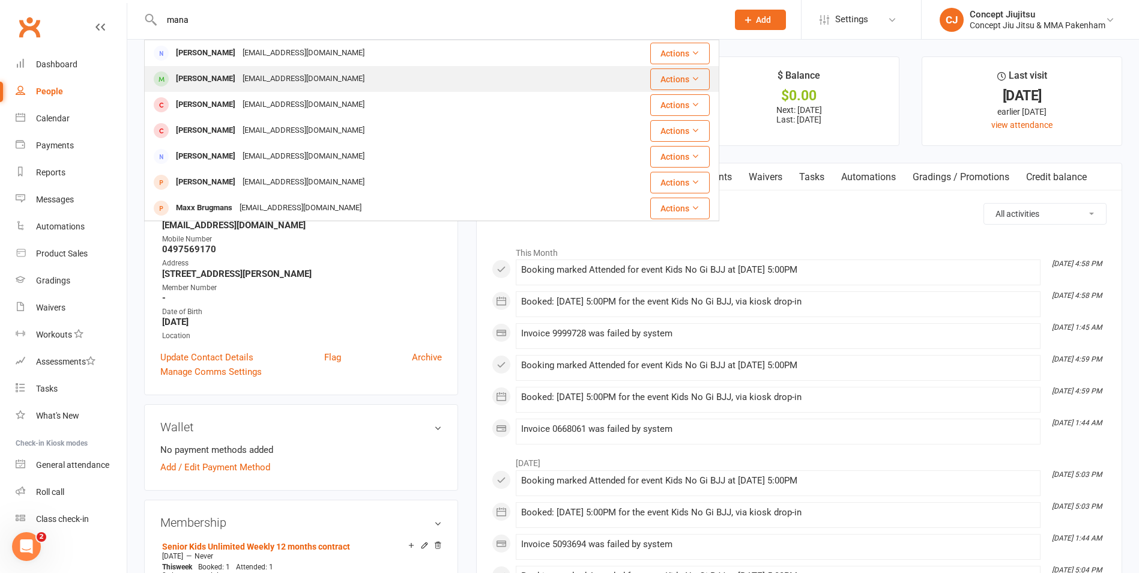
type input "mana"
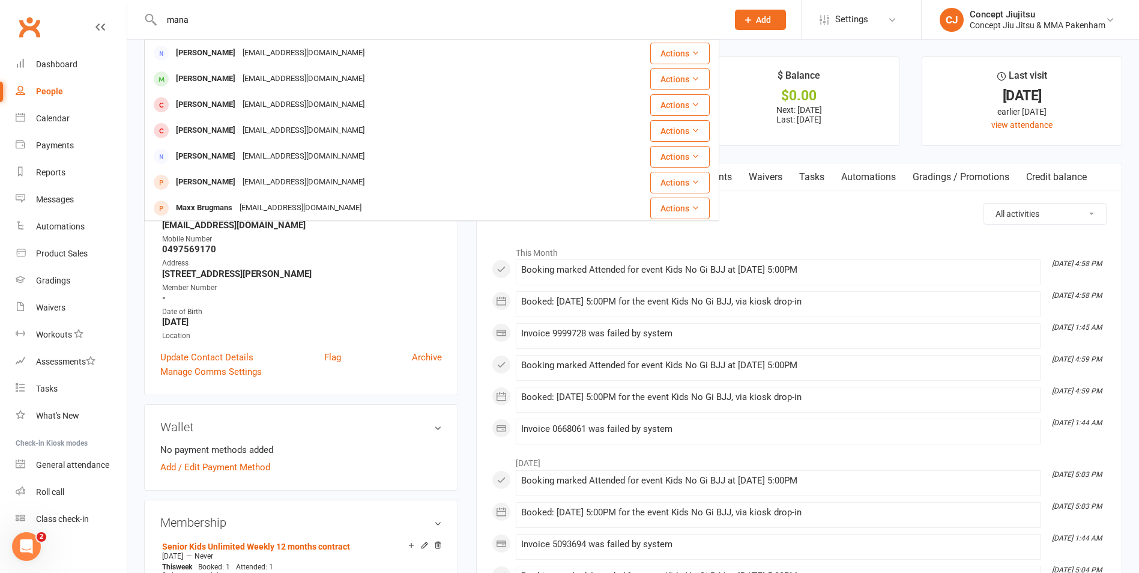
click at [203, 79] on div "[PERSON_NAME]" at bounding box center [205, 78] width 67 height 17
